Goal: Register for event/course

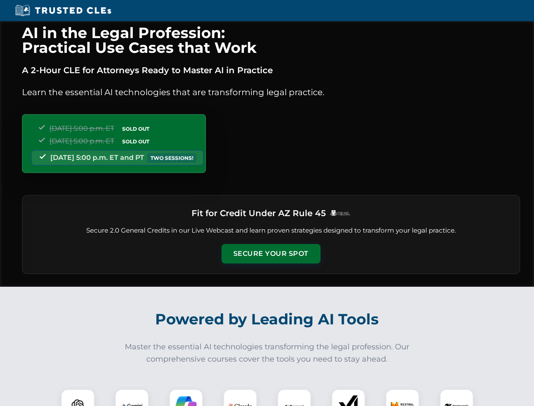
click at [271, 254] on button "Secure Your Spot" at bounding box center [271, 253] width 99 height 19
click at [78, 398] on img at bounding box center [78, 406] width 25 height 25
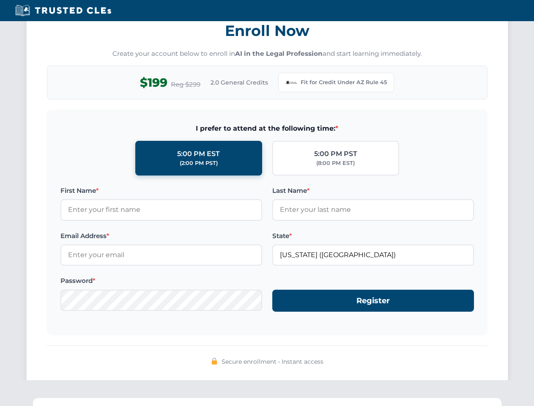
scroll to position [824, 0]
